Goal: Information Seeking & Learning: Stay updated

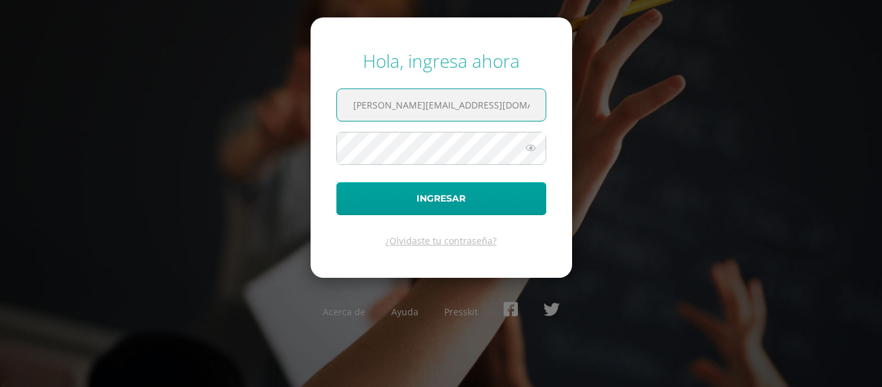
click at [489, 116] on input "[PERSON_NAME][EMAIL_ADDRESS][DOMAIN_NAME]" at bounding box center [441, 105] width 208 height 32
type input "[PERSON_NAME][EMAIL_ADDRESS][DOMAIN_NAME]"
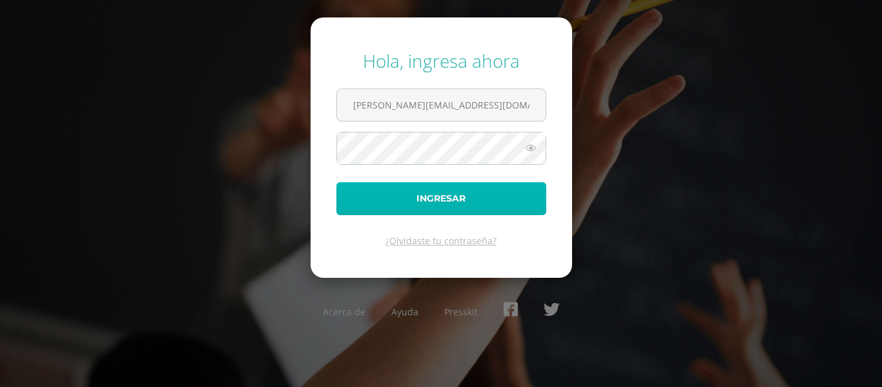
click at [447, 205] on button "Ingresar" at bounding box center [441, 198] width 210 height 33
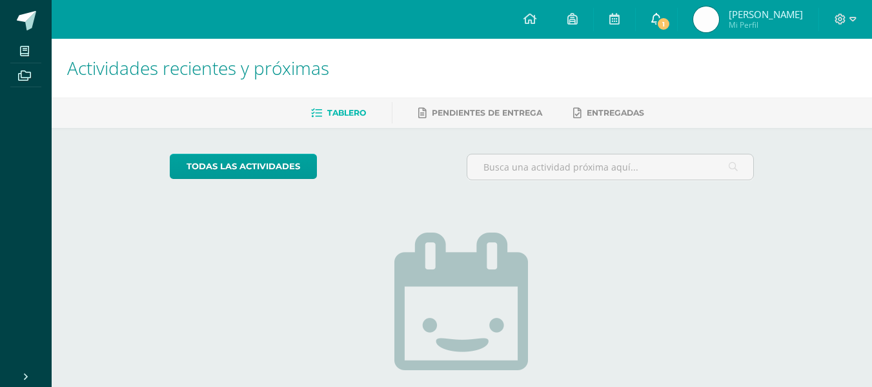
click at [667, 8] on link "1" at bounding box center [656, 19] width 41 height 39
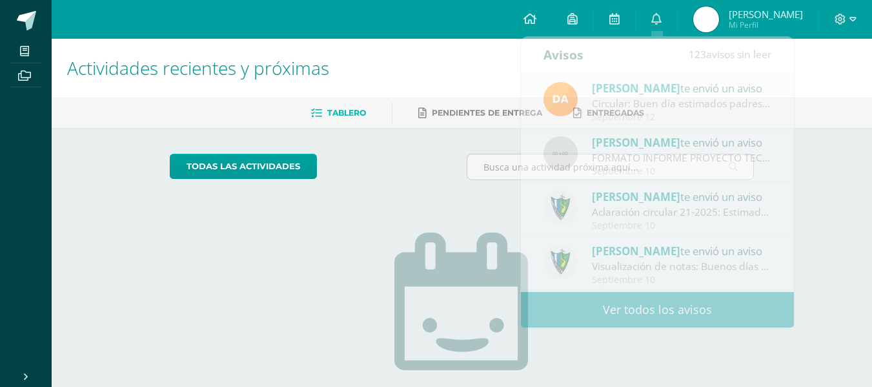
click at [764, 10] on span "André Sebastián" at bounding box center [766, 14] width 74 height 13
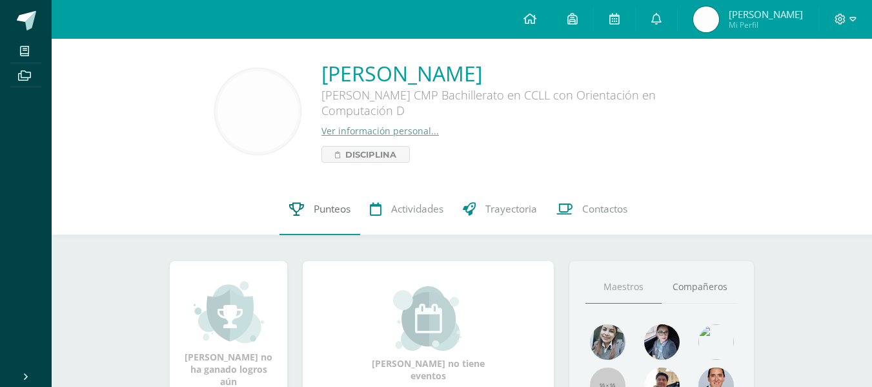
click at [336, 201] on link "Punteos" at bounding box center [319, 209] width 81 height 52
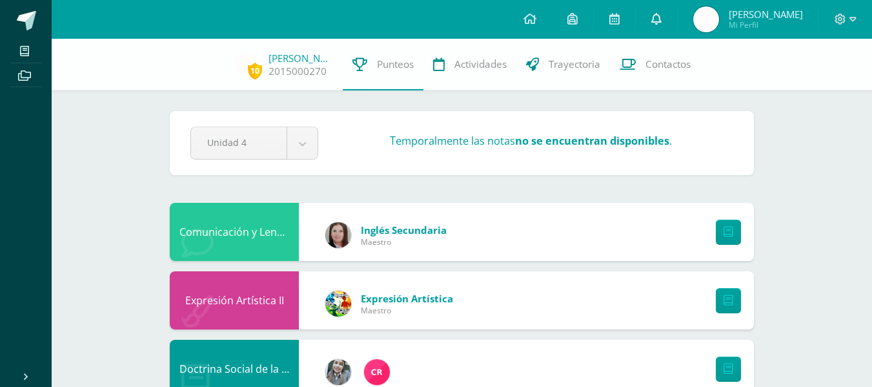
click at [663, 19] on link at bounding box center [656, 19] width 41 height 39
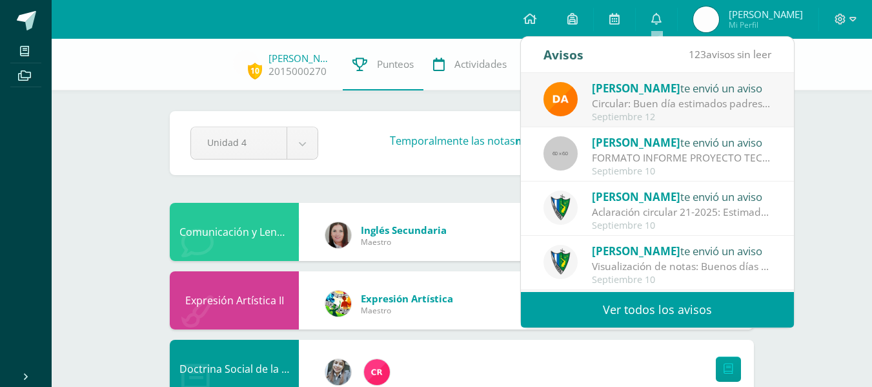
click at [627, 96] on div "Circular: Buen día estimados padres de familia, por este medio les envío un cor…" at bounding box center [681, 103] width 179 height 15
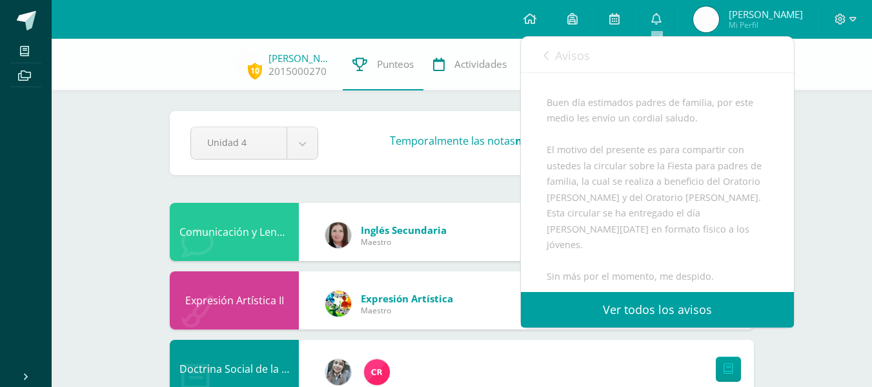
scroll to position [251, 0]
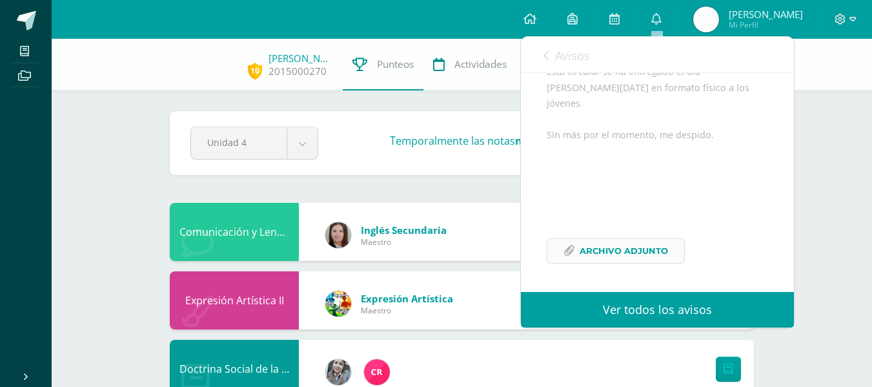
click at [656, 244] on span "Archivo Adjunto" at bounding box center [624, 251] width 88 height 24
click at [840, 19] on icon at bounding box center [841, 20] width 12 height 12
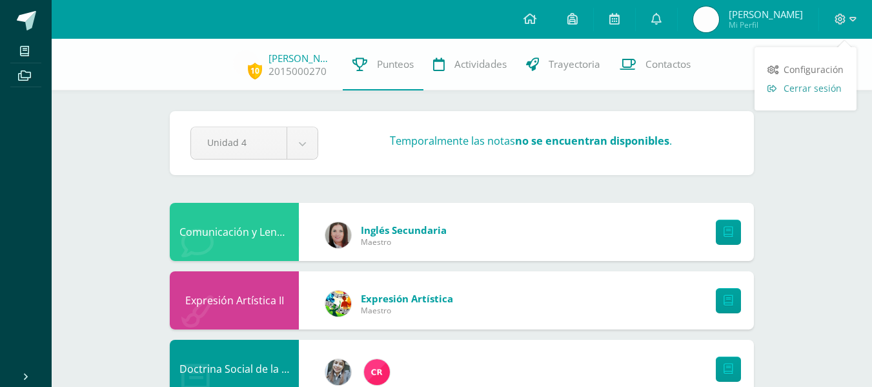
click at [800, 94] on link "Cerrar sesión" at bounding box center [805, 88] width 102 height 19
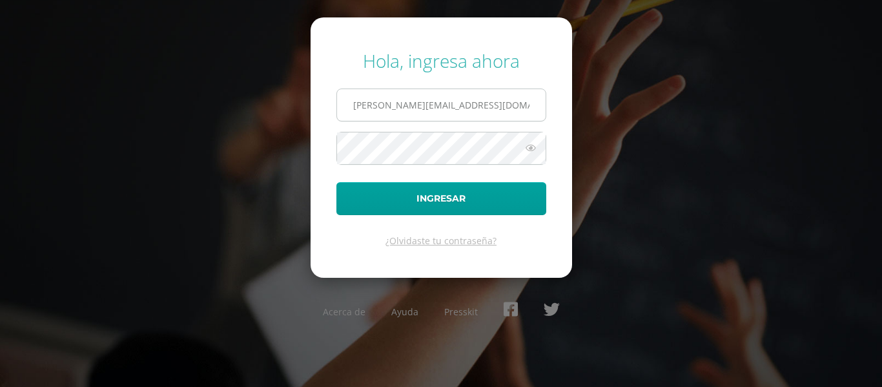
click at [508, 112] on input "[PERSON_NAME][EMAIL_ADDRESS][DOMAIN_NAME]" at bounding box center [441, 105] width 208 height 32
type input "[PERSON_NAME][EMAIL_ADDRESS][DOMAIN_NAME]"
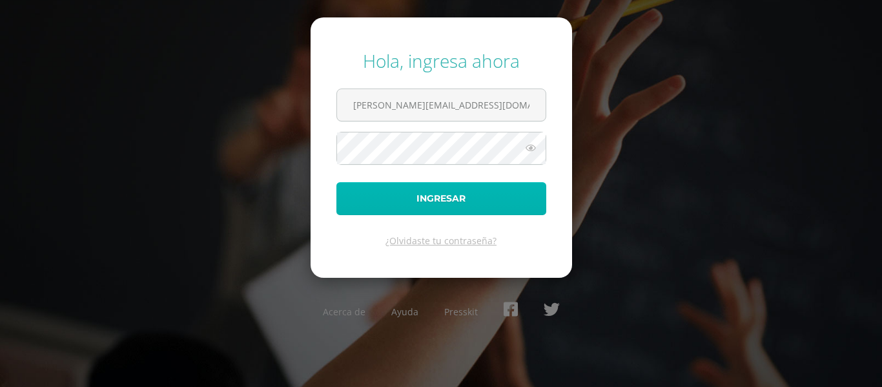
click at [468, 192] on button "Ingresar" at bounding box center [441, 198] width 210 height 33
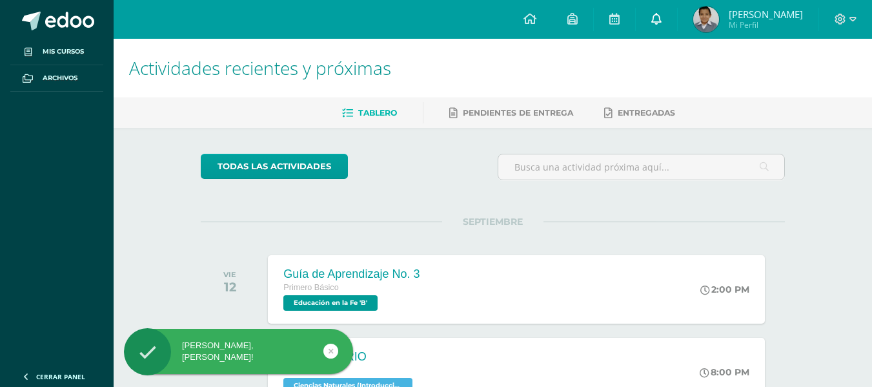
click at [649, 7] on link at bounding box center [656, 19] width 41 height 39
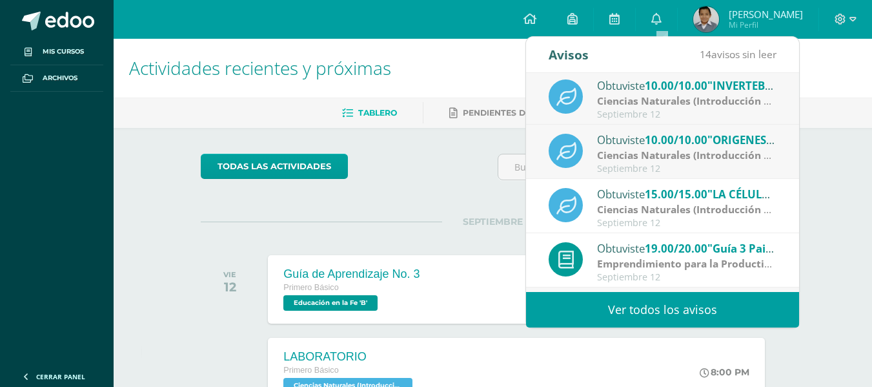
scroll to position [215, 0]
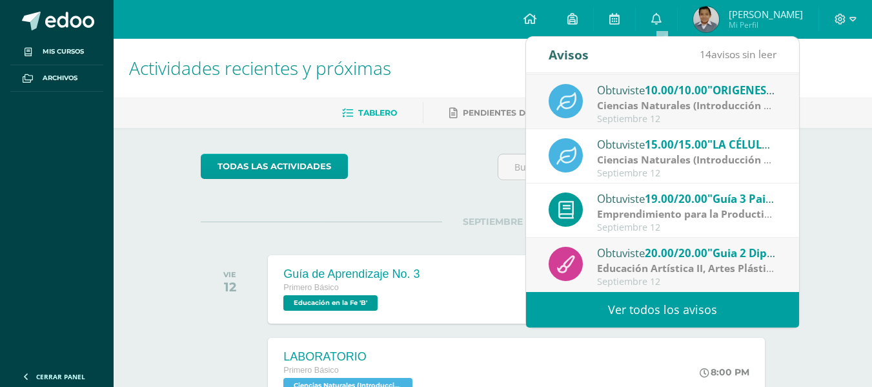
click at [643, 303] on link "Ver todos los avisos" at bounding box center [662, 309] width 273 height 35
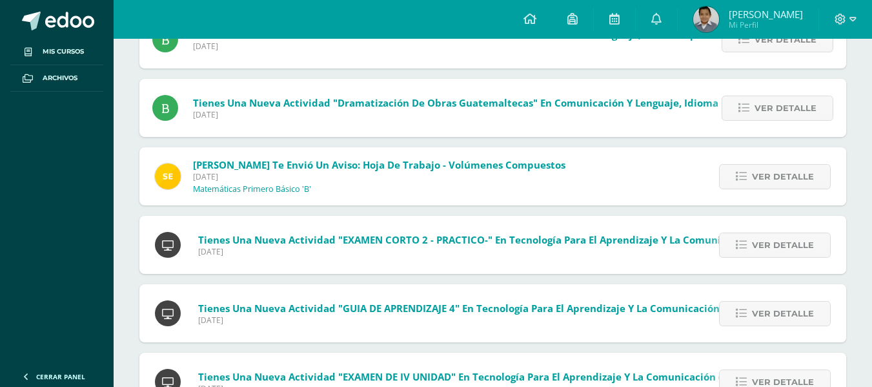
scroll to position [738, 0]
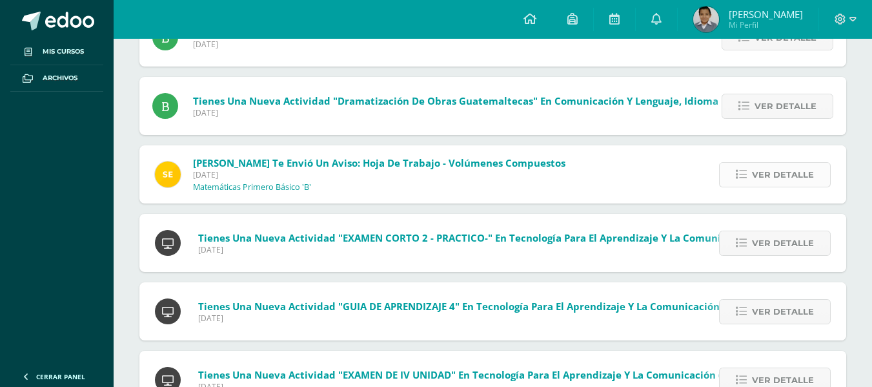
click at [764, 179] on span "Ver detalle" at bounding box center [783, 175] width 62 height 24
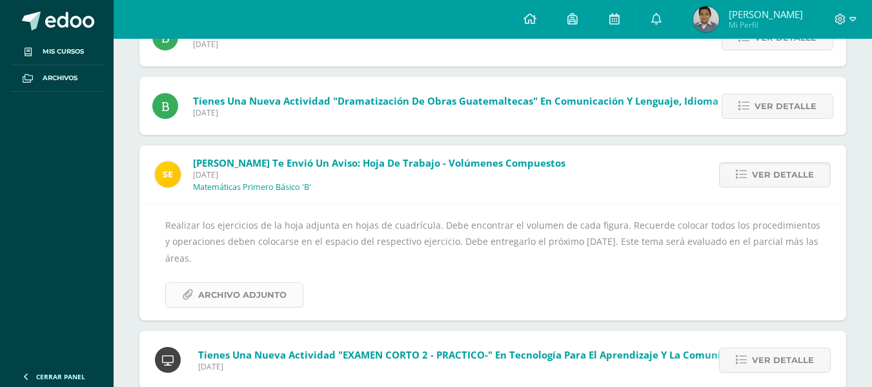
click at [250, 292] on span "Archivo Adjunto" at bounding box center [242, 295] width 88 height 24
click at [547, 20] on link at bounding box center [530, 19] width 44 height 39
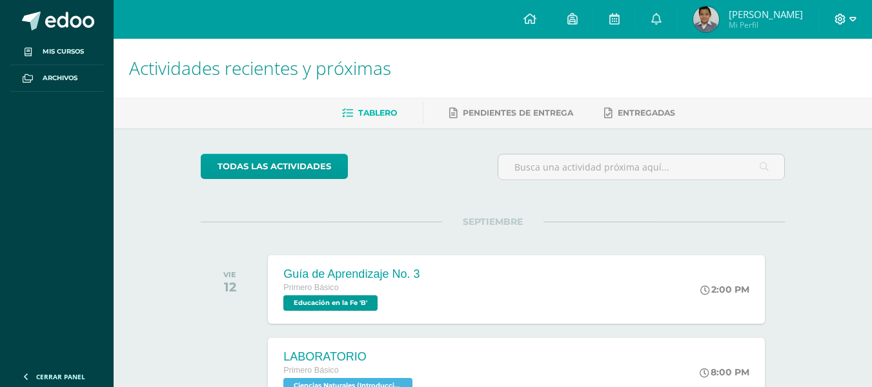
click at [845, 21] on icon at bounding box center [840, 19] width 11 height 11
click at [803, 86] on span "Cerrar sesión" at bounding box center [813, 88] width 58 height 12
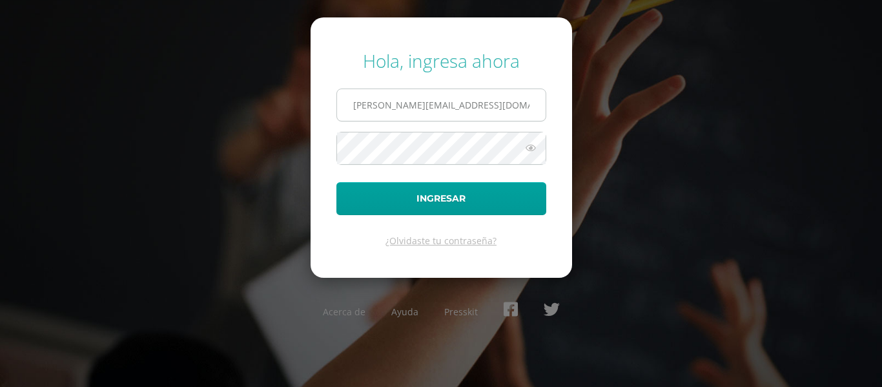
click at [513, 108] on input "e.gonzalez.3cdb@gmail.com" at bounding box center [441, 105] width 208 height 32
type input "a.bonilla.1ddb@gmail.com"
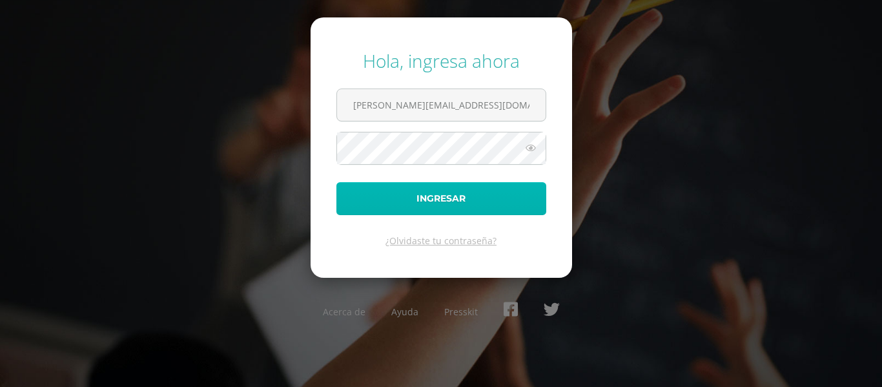
click at [453, 199] on button "Ingresar" at bounding box center [441, 198] width 210 height 33
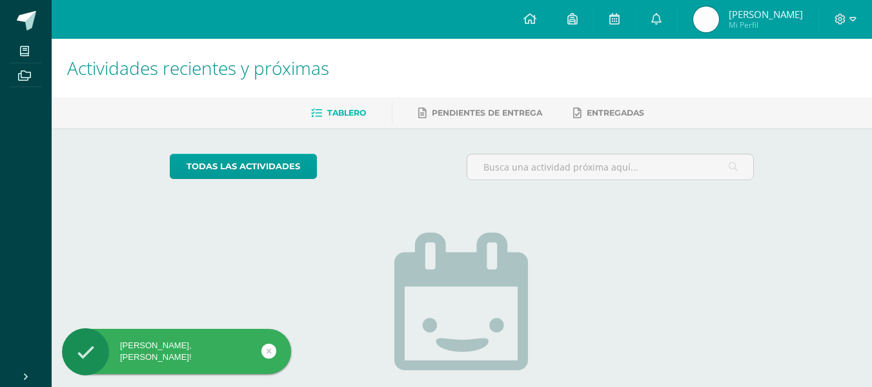
click at [747, 6] on span "André Sebastián Mi Perfil" at bounding box center [748, 19] width 115 height 26
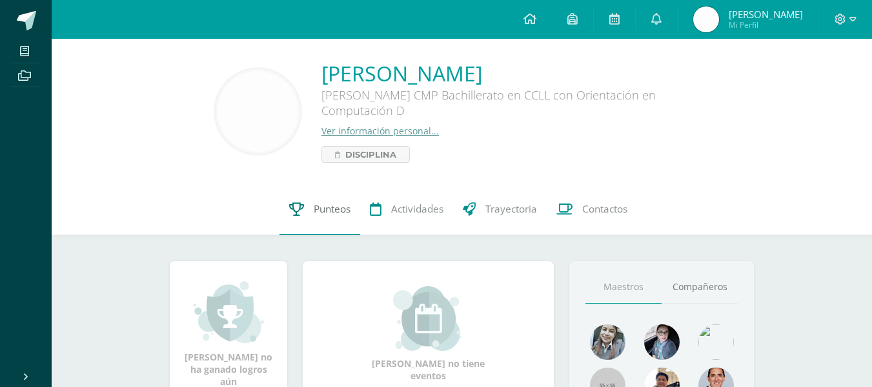
click at [321, 212] on span "Punteos" at bounding box center [332, 209] width 37 height 14
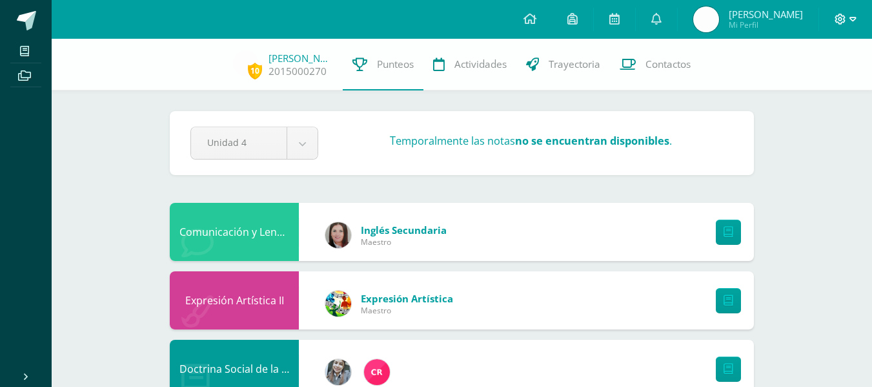
click at [849, 19] on icon at bounding box center [852, 20] width 7 height 12
click at [807, 92] on span "Cerrar sesión" at bounding box center [813, 88] width 58 height 12
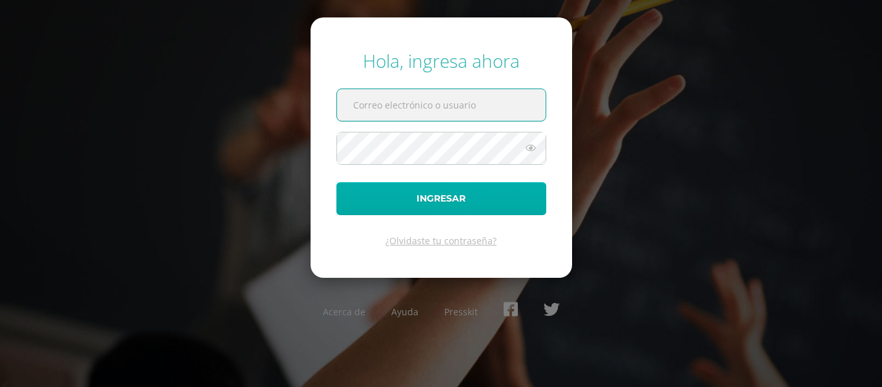
type input "[PERSON_NAME][EMAIL_ADDRESS][DOMAIN_NAME]"
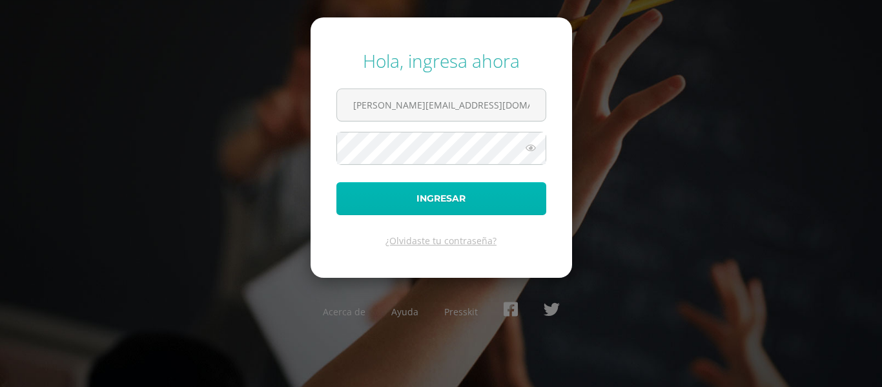
click at [471, 196] on button "Ingresar" at bounding box center [441, 198] width 210 height 33
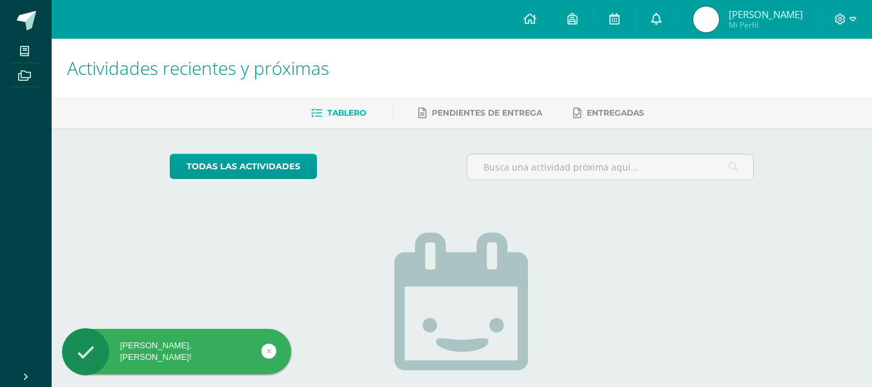
click at [660, 19] on icon at bounding box center [656, 19] width 10 height 12
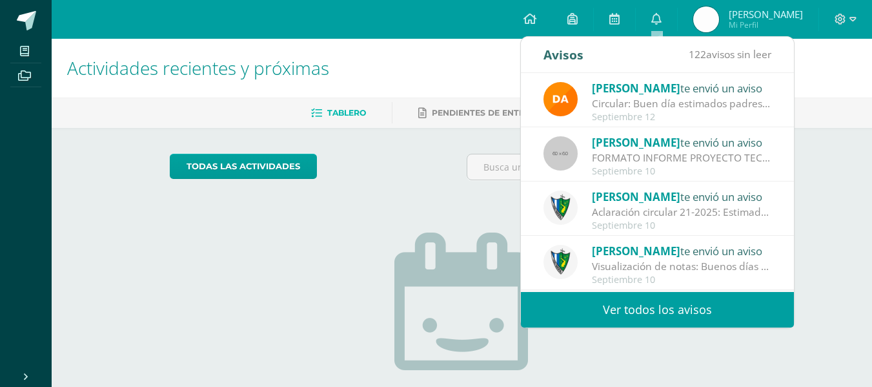
click at [680, 214] on div "Aclaración circular 21-2025: Estimados padres y estudiantes, es un gusto saluda…" at bounding box center [681, 212] width 179 height 15
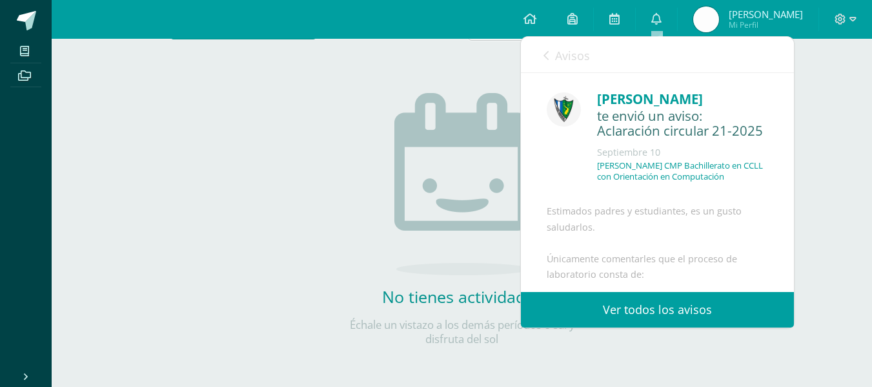
click at [544, 54] on icon at bounding box center [545, 55] width 5 height 10
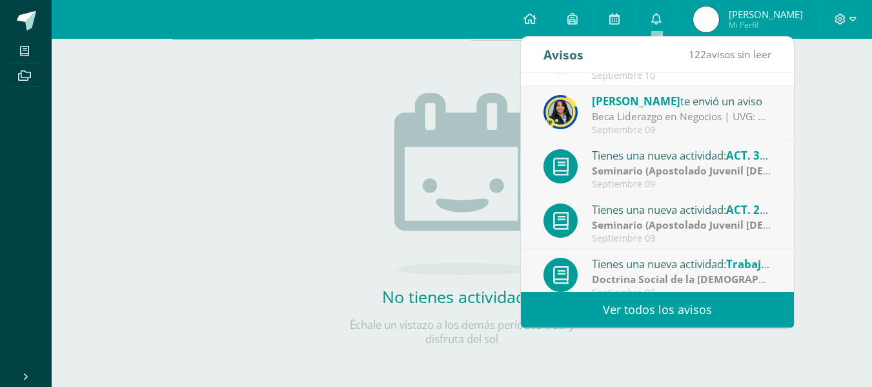
scroll to position [215, 0]
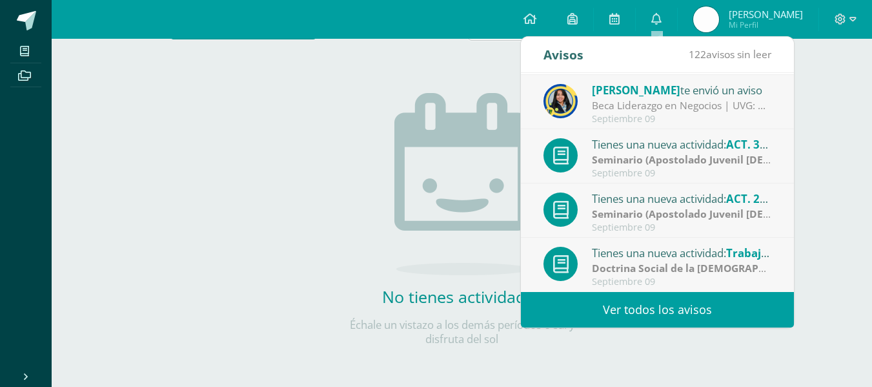
click at [660, 318] on link "Ver todos los avisos" at bounding box center [657, 309] width 273 height 35
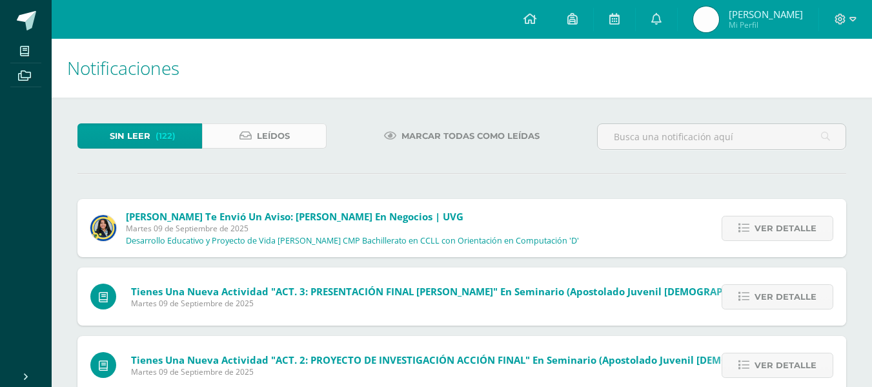
click at [267, 143] on span "Leídos" at bounding box center [273, 136] width 33 height 24
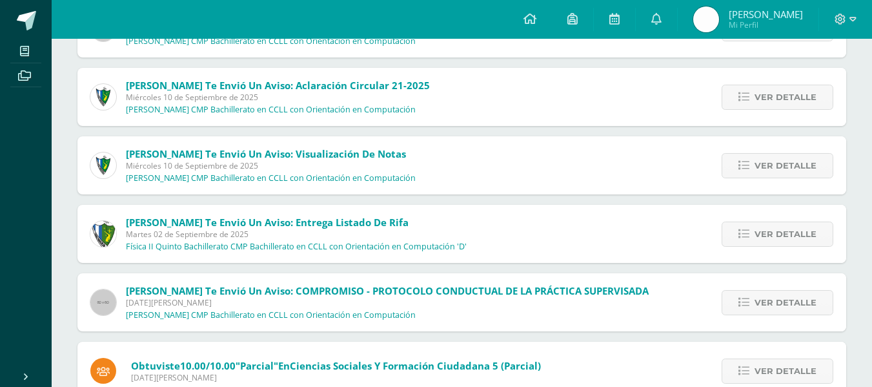
scroll to position [267, 0]
click at [783, 167] on span "Ver detalle" at bounding box center [785, 166] width 62 height 24
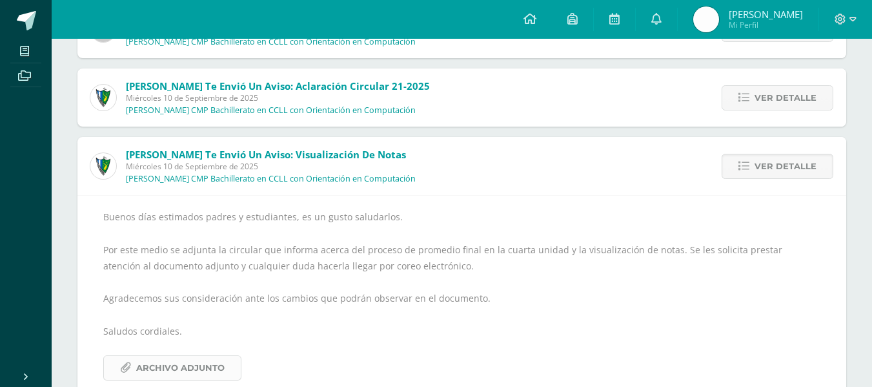
click at [213, 366] on span "Archivo Adjunto" at bounding box center [180, 368] width 88 height 24
